Goal: Navigation & Orientation: Find specific page/section

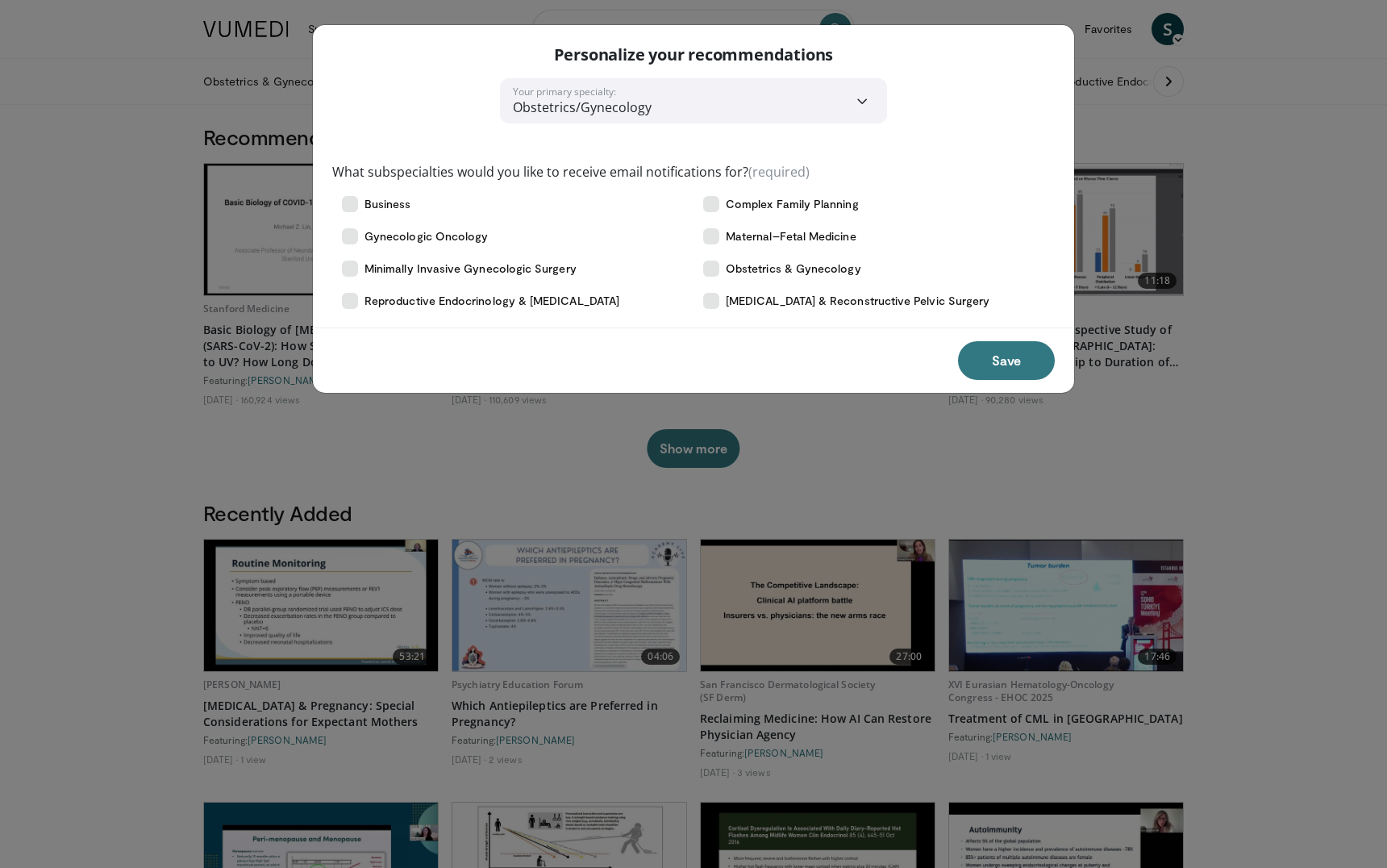
click at [1166, 34] on div "**********" at bounding box center [693, 434] width 1387 height 868
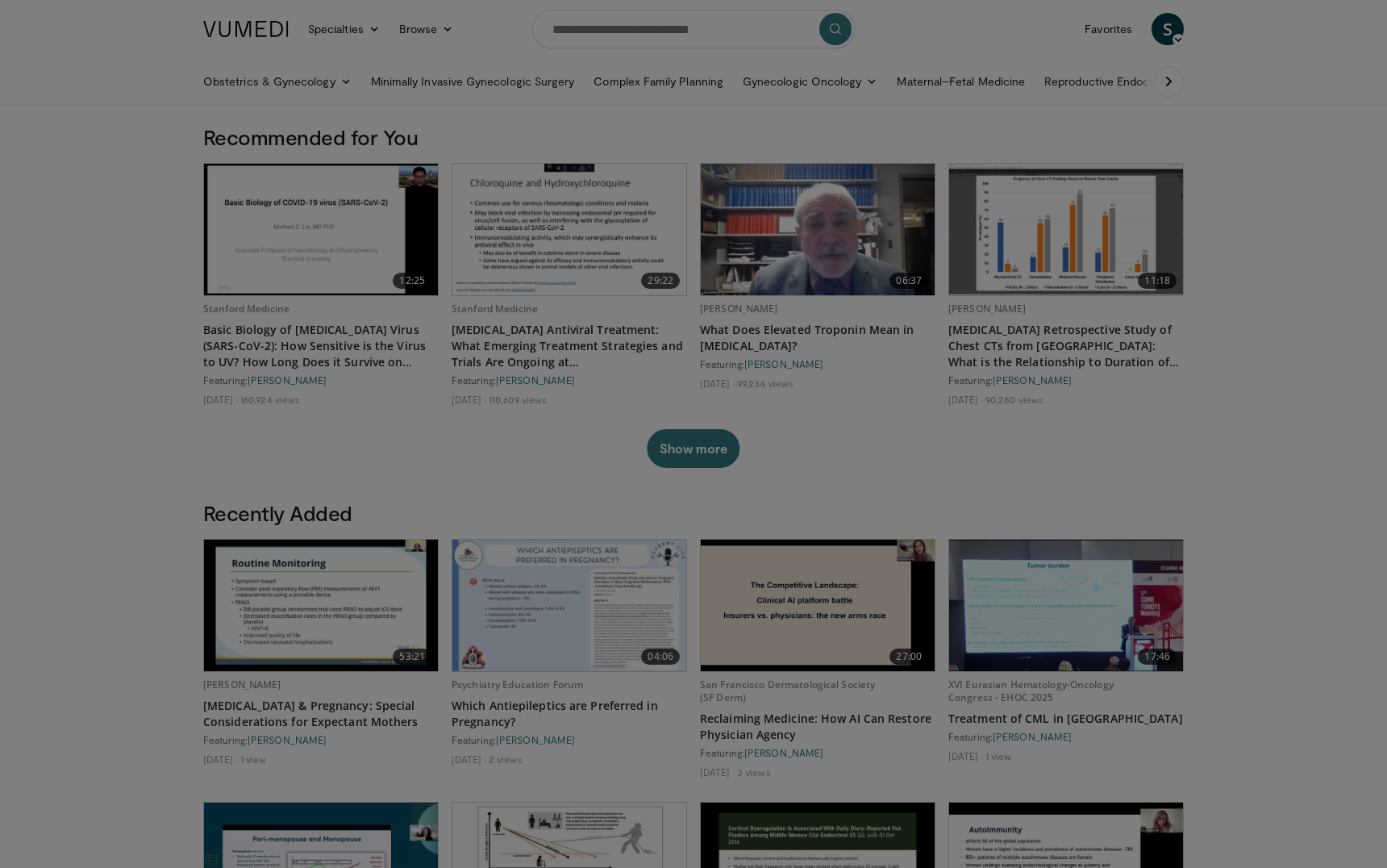
click at [1180, 40] on body "Specialties Adult & Family Medicine Allergy, Asthma, Immunology Anesthesiology …" at bounding box center [693, 795] width 1387 height 1589
